Goal: Information Seeking & Learning: Learn about a topic

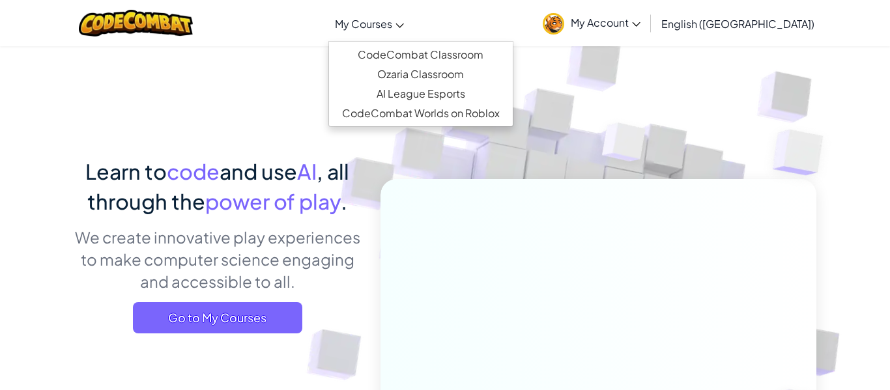
click at [392, 28] on span "My Courses" at bounding box center [363, 24] width 57 height 14
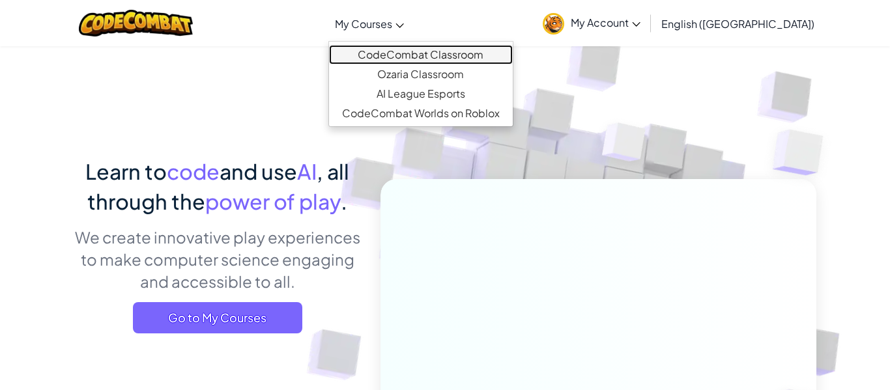
click at [446, 59] on link "CodeCombat Classroom" at bounding box center [421, 55] width 184 height 20
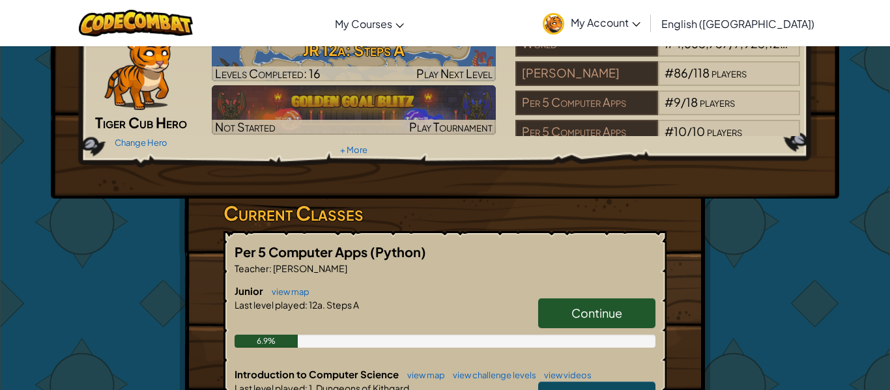
scroll to position [70, 0]
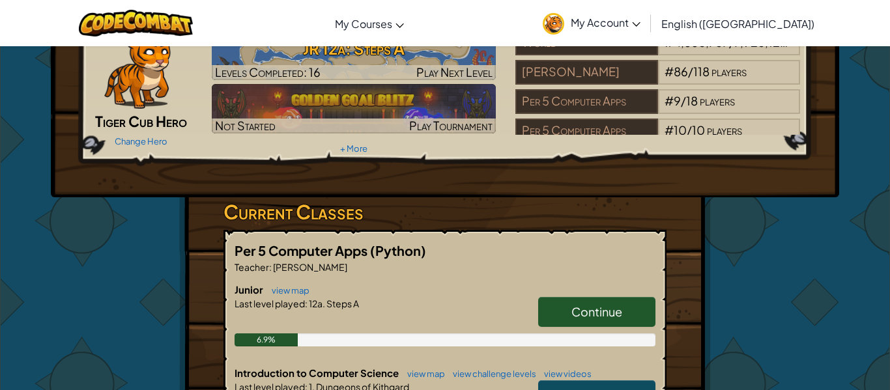
click at [576, 298] on link "Continue" at bounding box center [596, 312] width 117 height 30
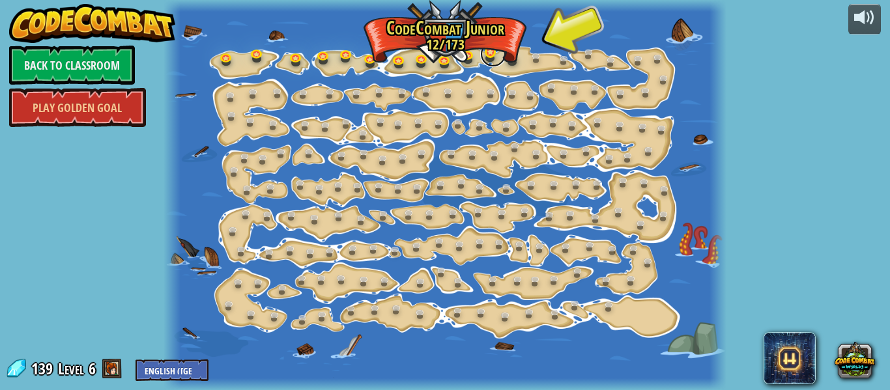
click at [498, 57] on link at bounding box center [493, 54] width 26 height 26
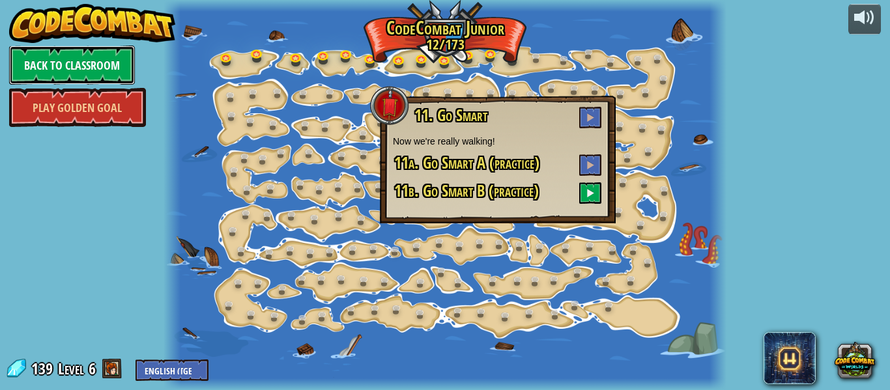
click at [72, 71] on link "Back to Classroom" at bounding box center [72, 65] width 126 height 39
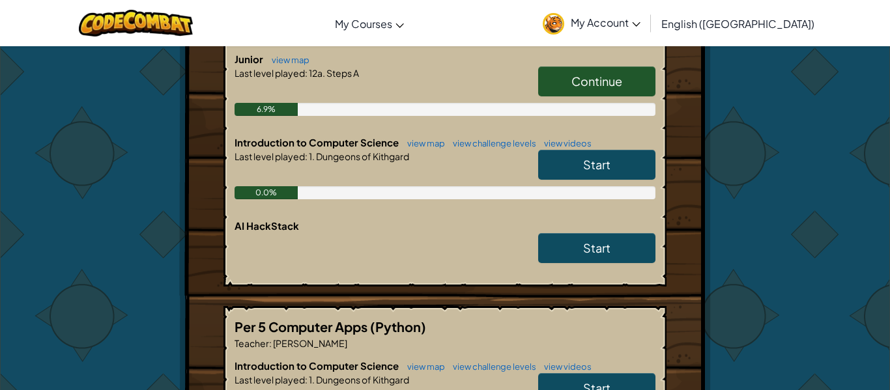
scroll to position [304, 0]
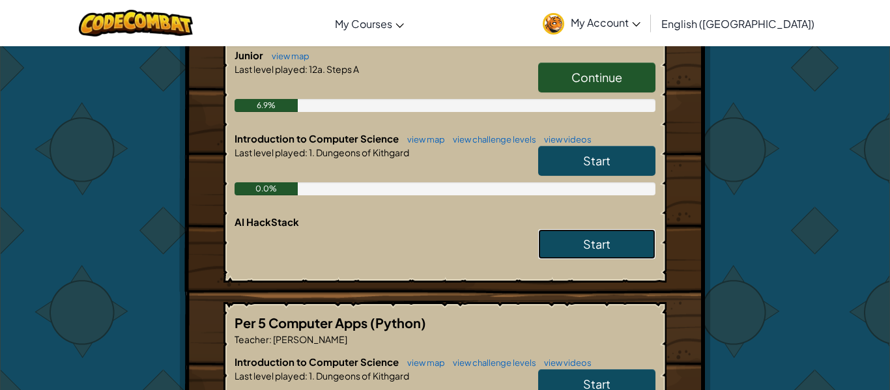
click at [618, 252] on link "Start" at bounding box center [596, 244] width 117 height 30
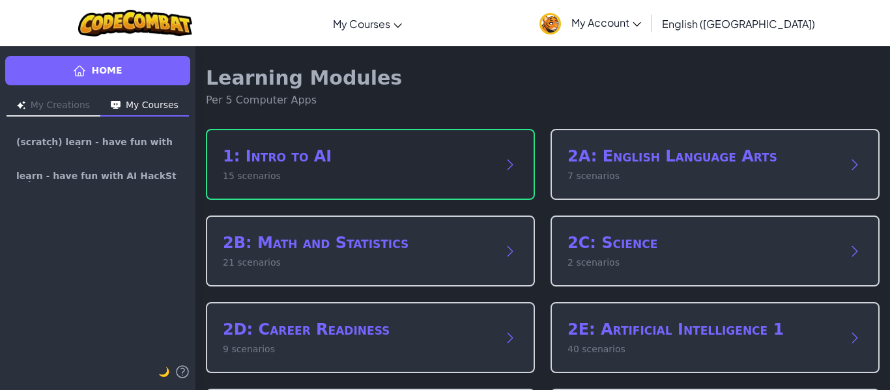
click at [407, 139] on div "1: Intro to AI 15 scenarios" at bounding box center [370, 164] width 329 height 71
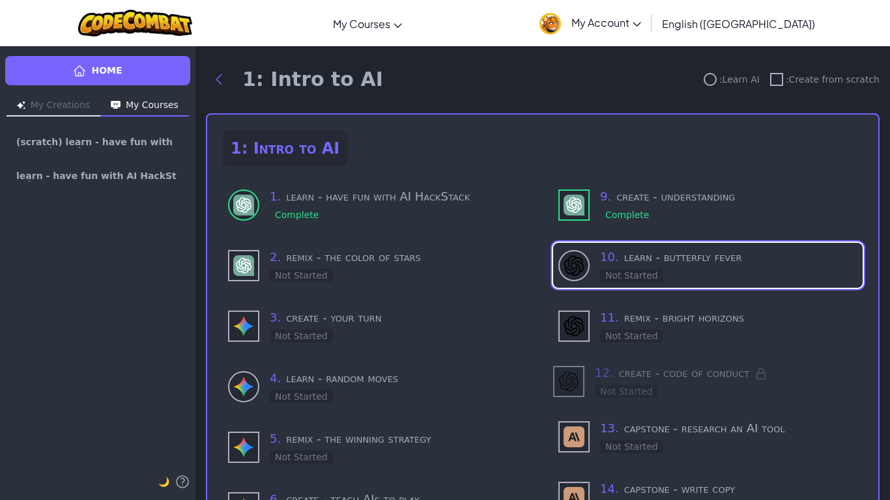
click at [132, 51] on div "Home My Creations My Courses (scratch) learn - have fun with AI HackStack learn…" at bounding box center [97, 273] width 195 height 455
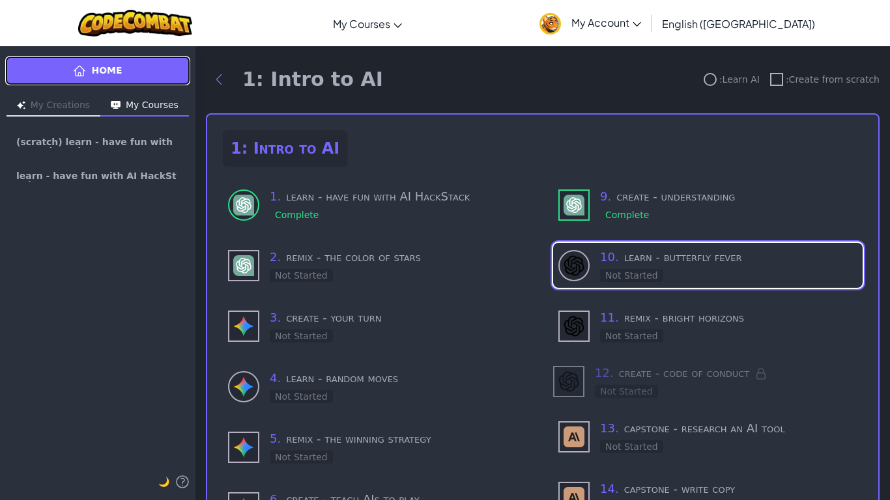
click at [129, 64] on link "Home" at bounding box center [97, 70] width 185 height 29
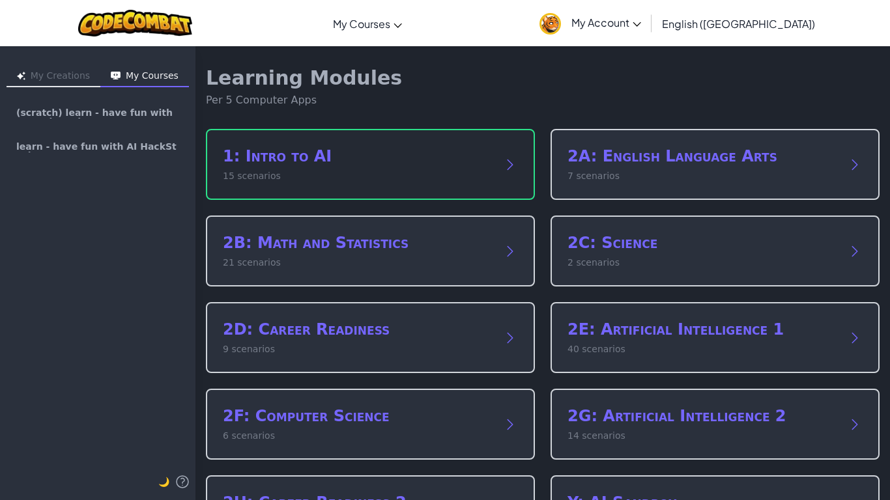
click at [358, 136] on div "1: Intro to AI 15 scenarios" at bounding box center [370, 164] width 329 height 71
